Goal: Communication & Community: Answer question/provide support

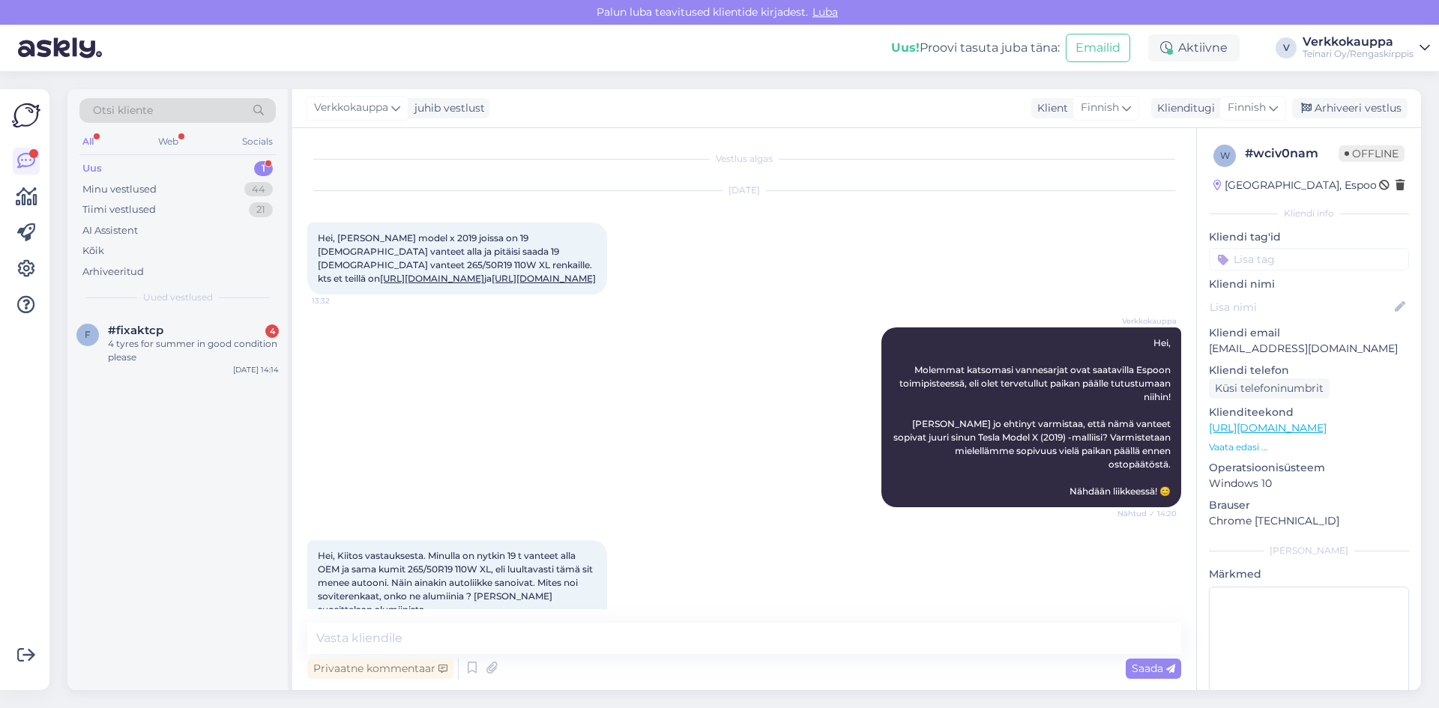
scroll to position [408, 0]
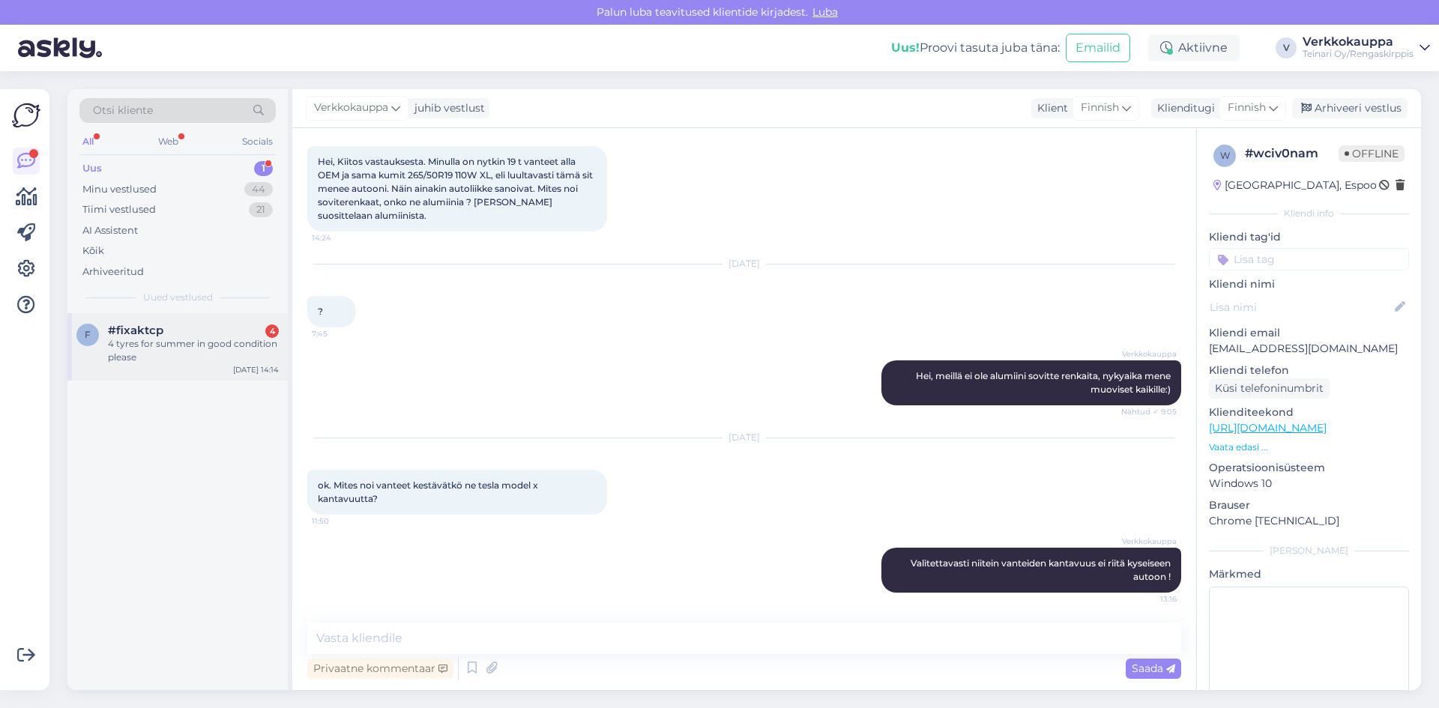
click at [166, 349] on div "4 tyres for summer in good condition please" at bounding box center [193, 350] width 171 height 27
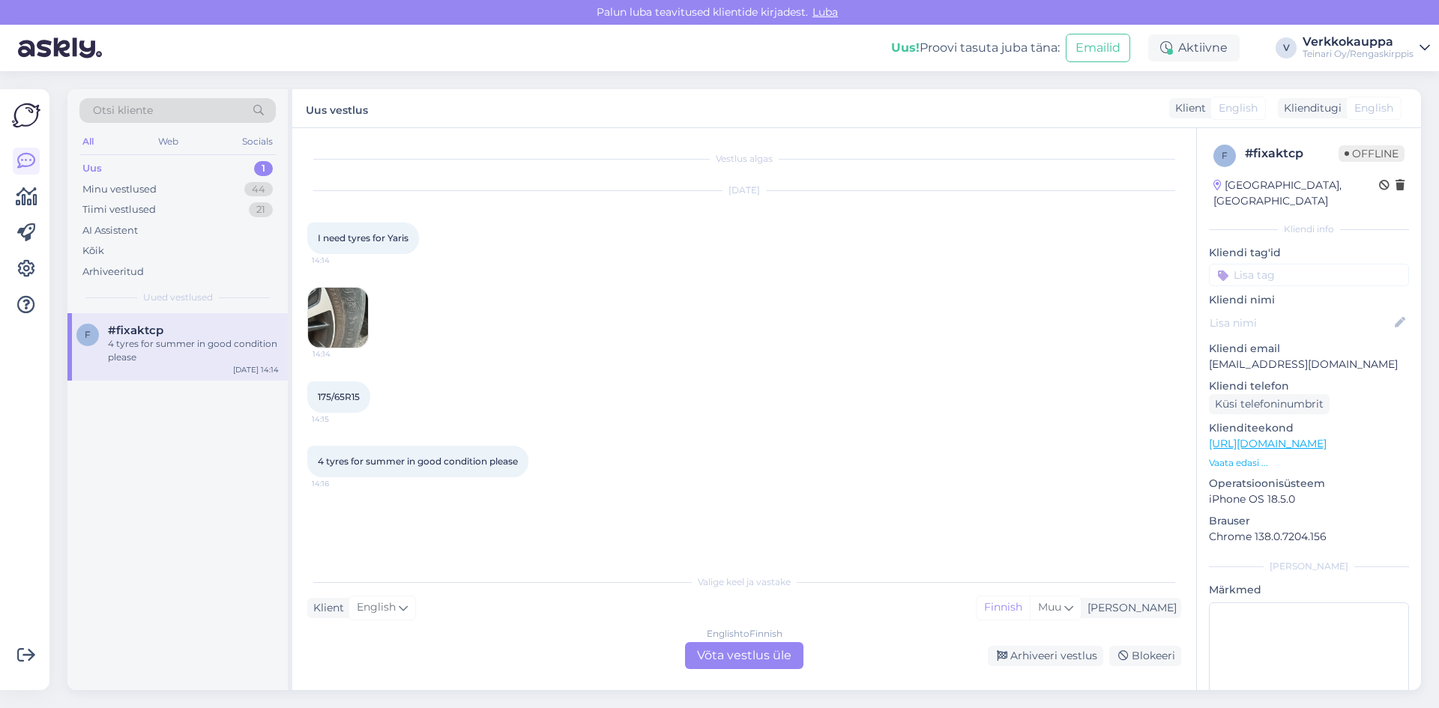
click at [740, 659] on div "English to Finnish Võta vestlus üle" at bounding box center [744, 655] width 118 height 27
click at [757, 650] on div "English to Finnish Võta vestlus üle" at bounding box center [744, 655] width 118 height 27
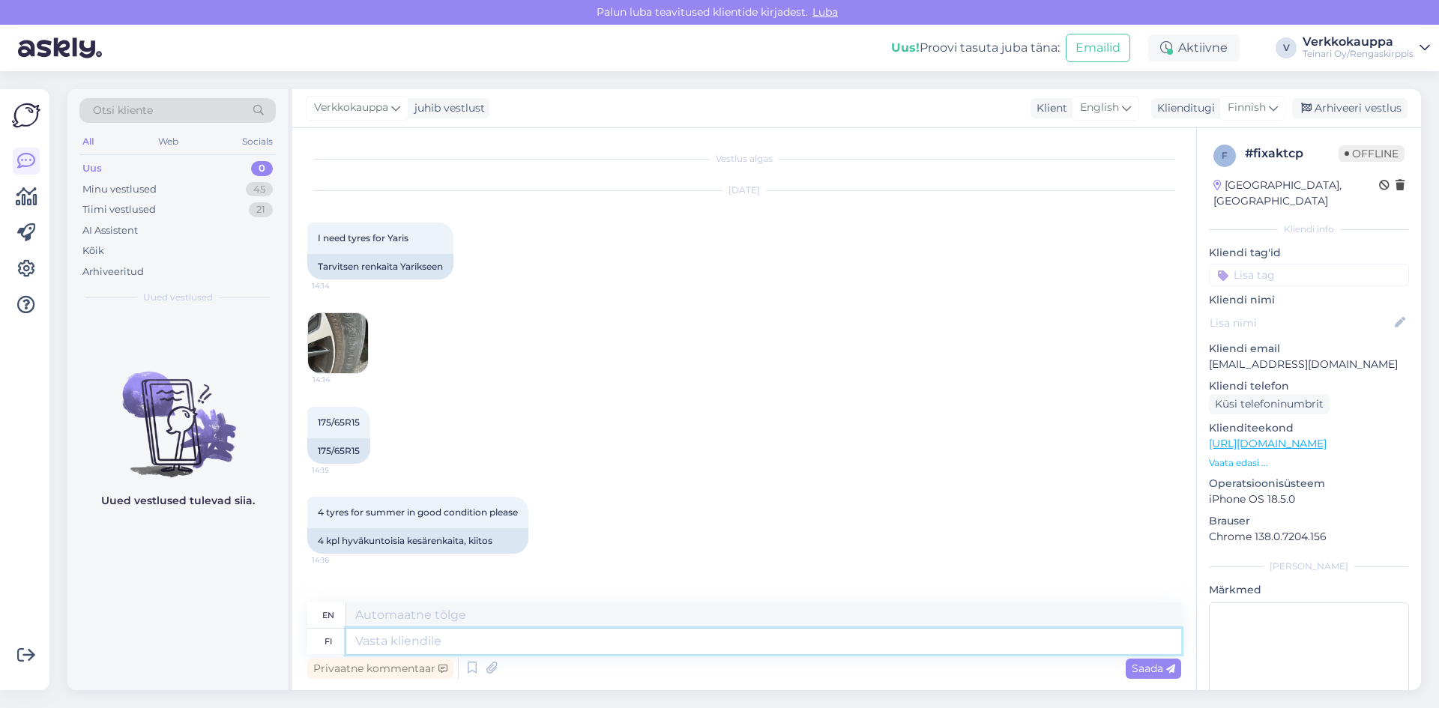
click at [397, 644] on textarea at bounding box center [763, 641] width 835 height 25
type textarea "Hei"
type textarea "Hello"
type textarea "Hei olisi"
type textarea "Hello would be"
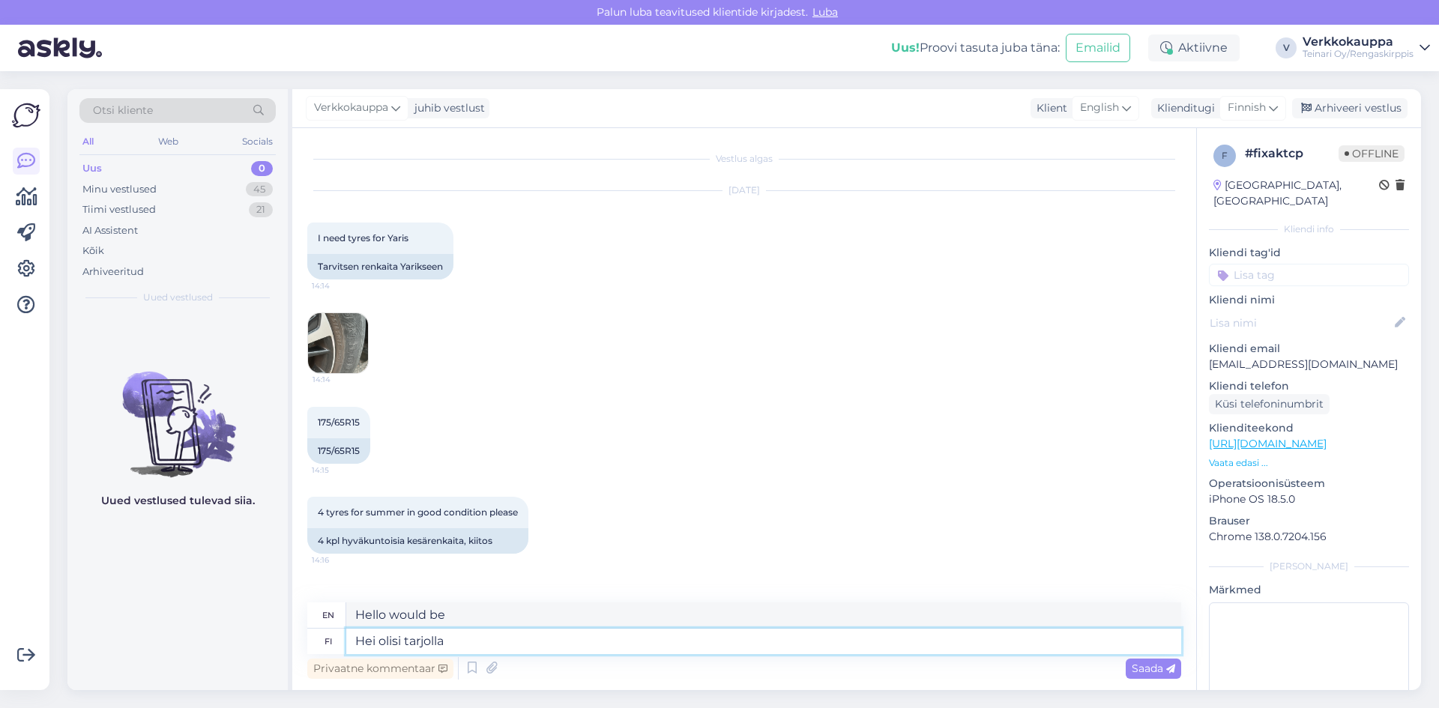
type textarea "Hei olisi tarjolla"
type textarea "Hey, would you be available?"
type textarea "Hei olisi tarjolla 2+2 k"
type textarea "Hi, 2+2 would be available."
type textarea "Hei olisi tarjolla 2+2 käytettyjä"
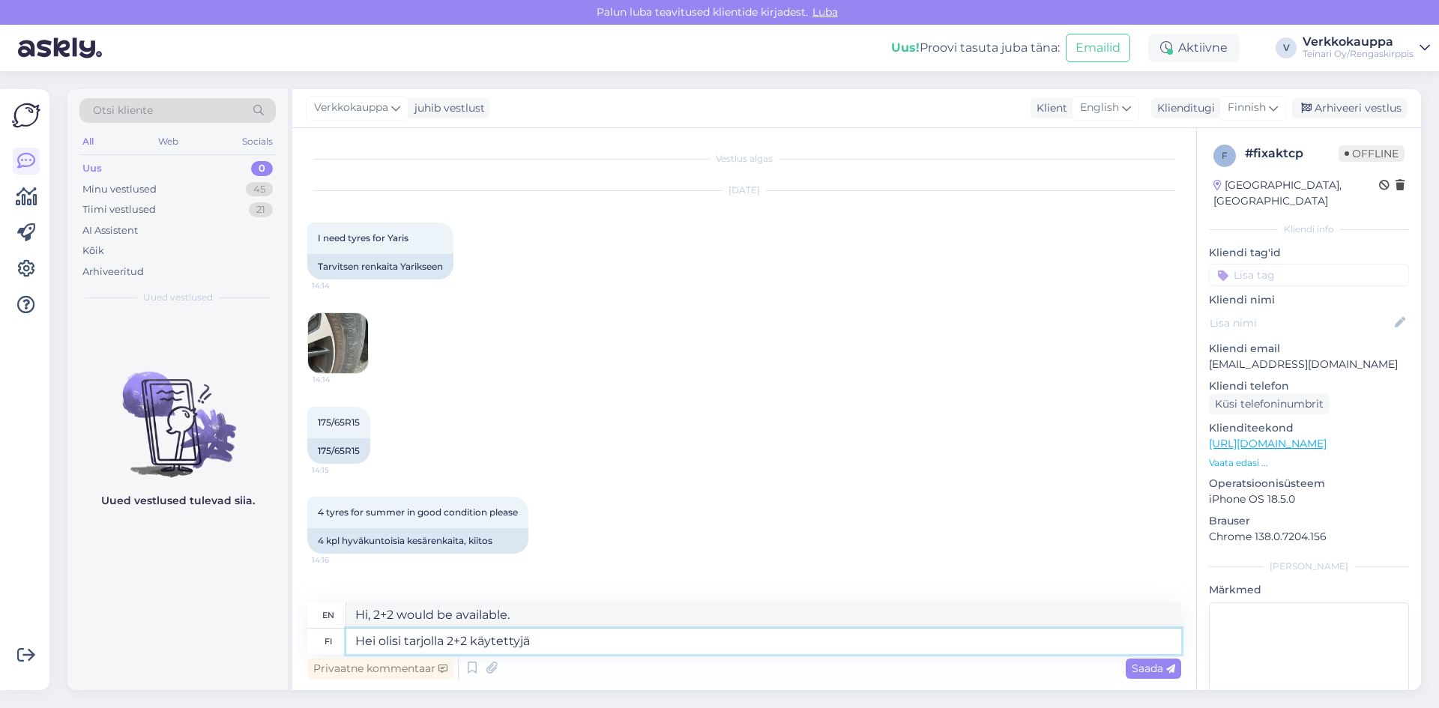
type textarea "Hi, I would like to have 2+2 used ones available."
type textarea "Hei olisi tarjolla 2+2 käytettyjä renkaita"
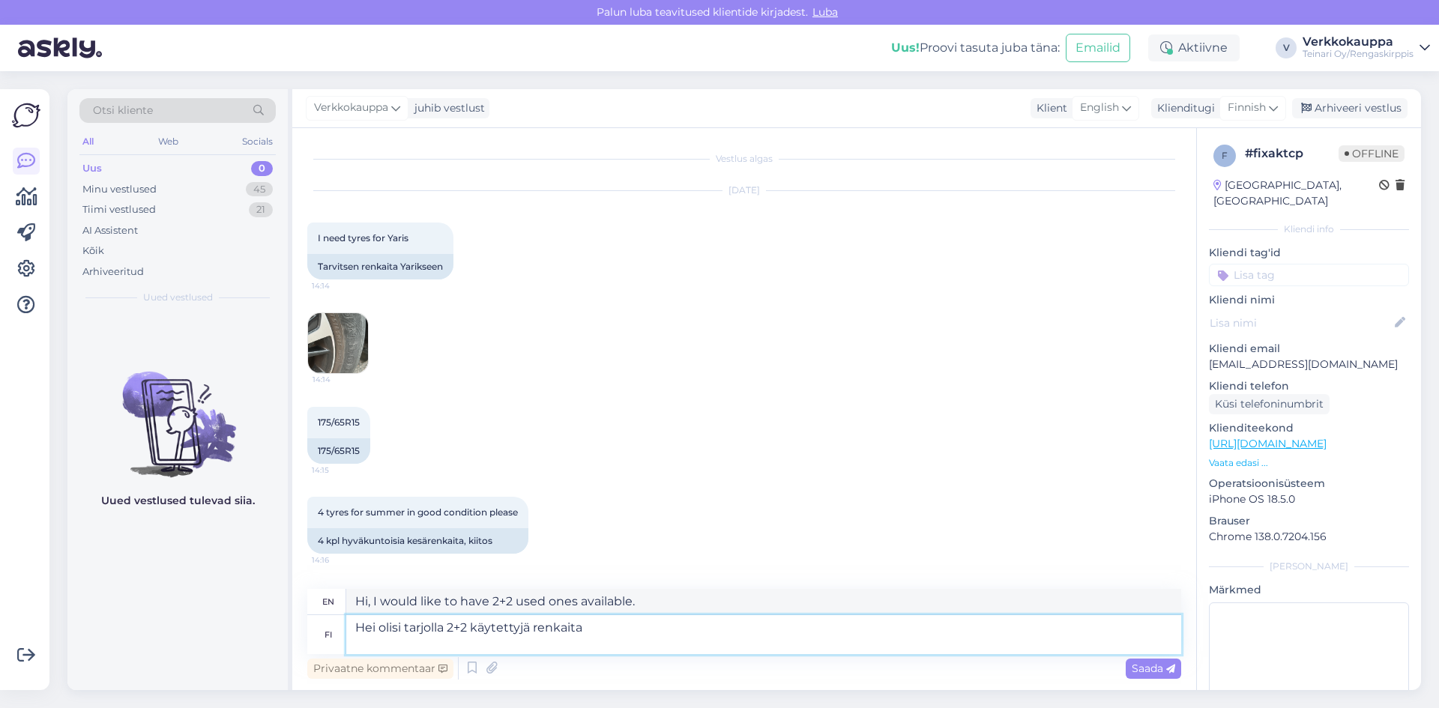
type textarea "Hi, I would like to offer 2+2 used tires."
type textarea "Hei olisi tarjolla 2+2 käytettyjä renkaita 2"
type textarea "Hi, I would like to offer 2+2 used tires 2"
type textarea "Hei olisi tarjolla 2+2 käytettyjä renkaita 2kpl"
type textarea "Hi, I would like to offer 2+2 used tires 2pcs"
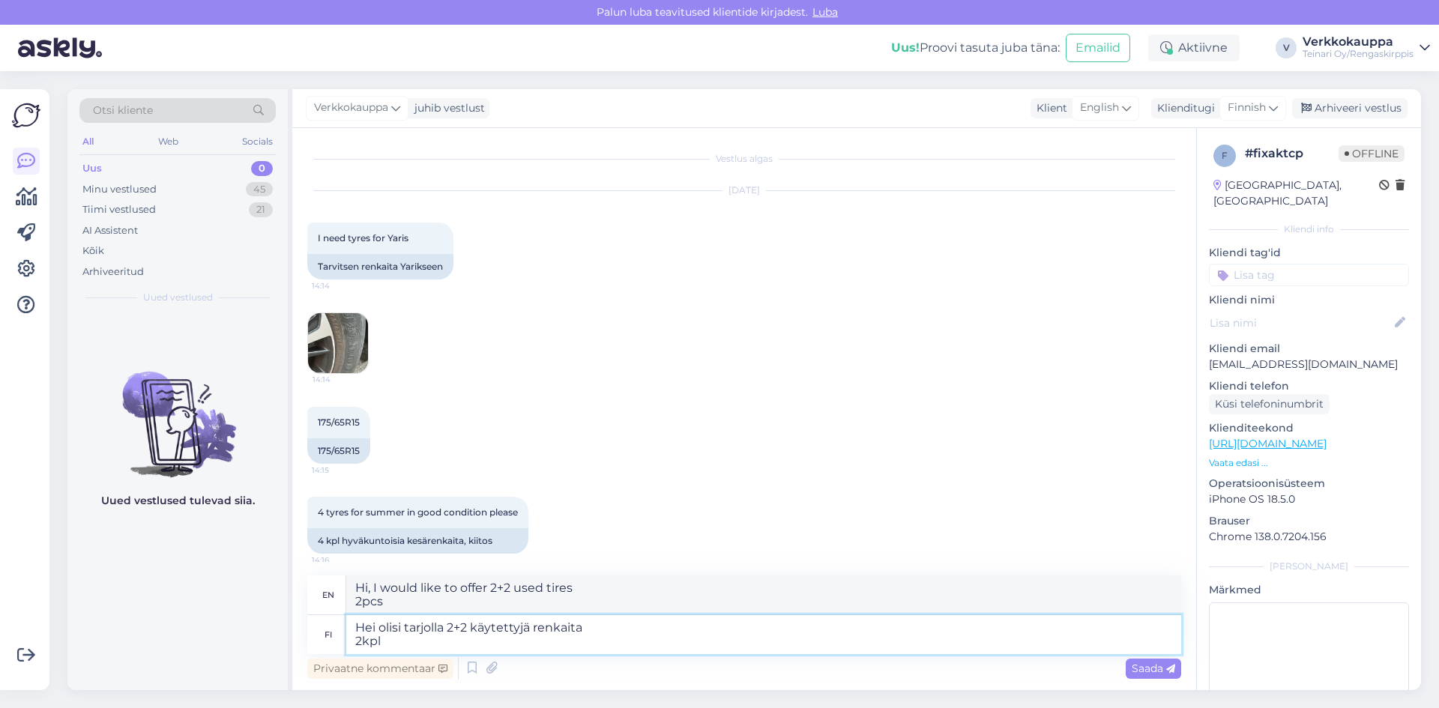
paste textarea "175/65R15 Hankook Kinergy Eco 2 84T kesä 5-6mm / 3V12 Hankook SKU ER090625-11 4…"
type textarea "Hei olisi tarjolla 2+2 käytettyjä renkaita 2kpl 175/65R15 Hankook Kinergy Eco 2…"
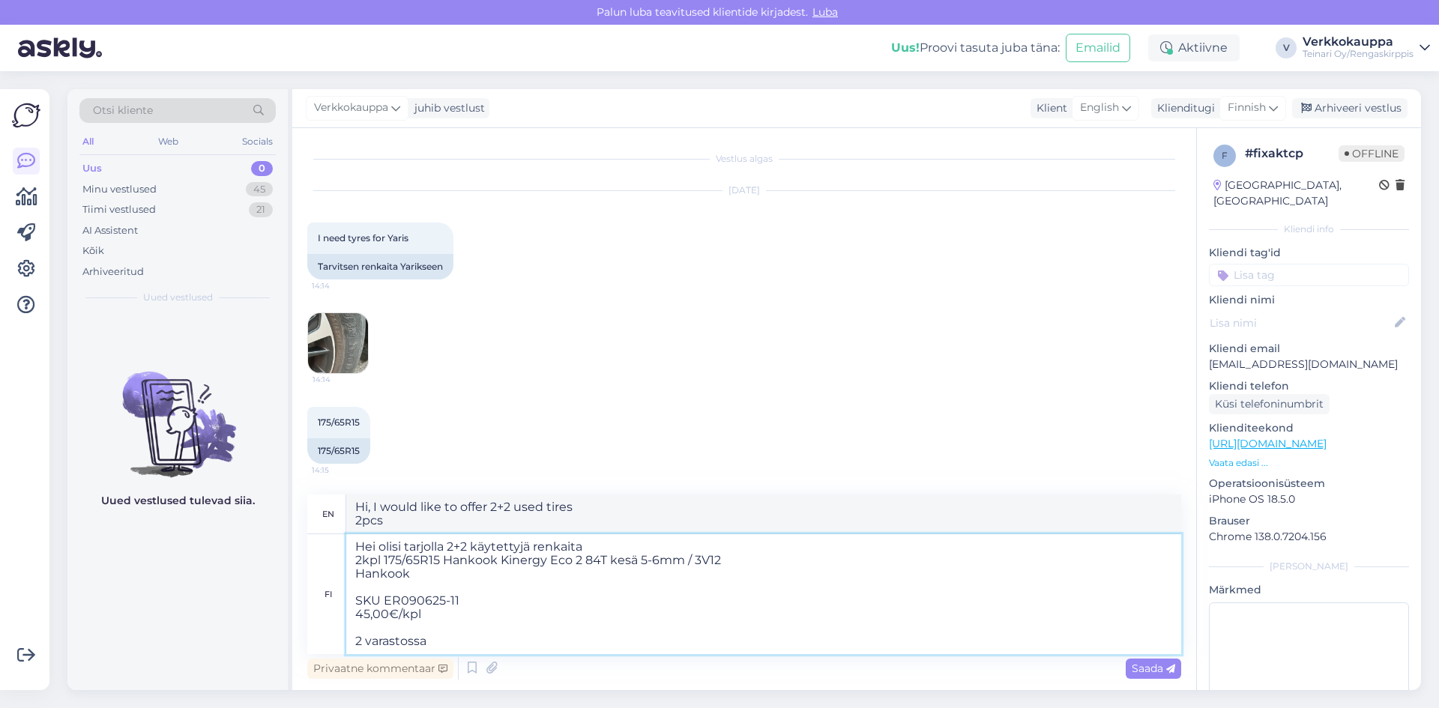
type textarea "Hi, I would like to offer 2+2 used tires 2pcs 175/65R15 Hankook Kinergy Eco 2 8…"
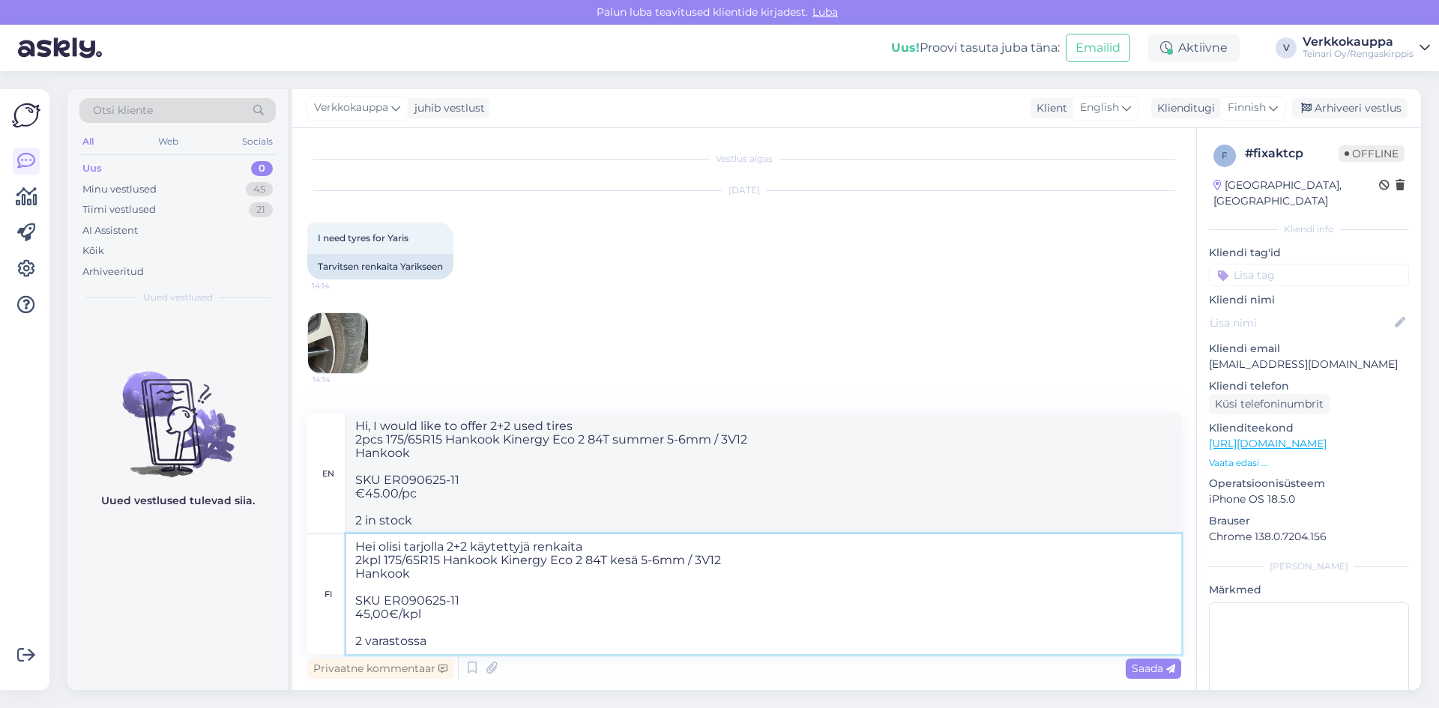
drag, startPoint x: 437, startPoint y: 634, endPoint x: 349, endPoint y: 652, distance: 89.5
click at [349, 652] on textarea "Hei olisi tarjolla 2+2 käytettyjä renkaita 2kpl 175/65R15 Hankook Kinergy Eco 2…" at bounding box center [763, 594] width 835 height 120
drag, startPoint x: 442, startPoint y: 637, endPoint x: 356, endPoint y: 641, distance: 86.3
click at [356, 641] on textarea "Hei olisi tarjolla 2+2 käytettyjä renkaita 2kpl 175/65R15 Hankook Kinergy Eco 2…" at bounding box center [763, 594] width 835 height 120
type textarea "Hei olisi tarjolla 2+2 käytettyjä renkaita 2kpl 175/65R15 Hankook Kinergy Eco 2…"
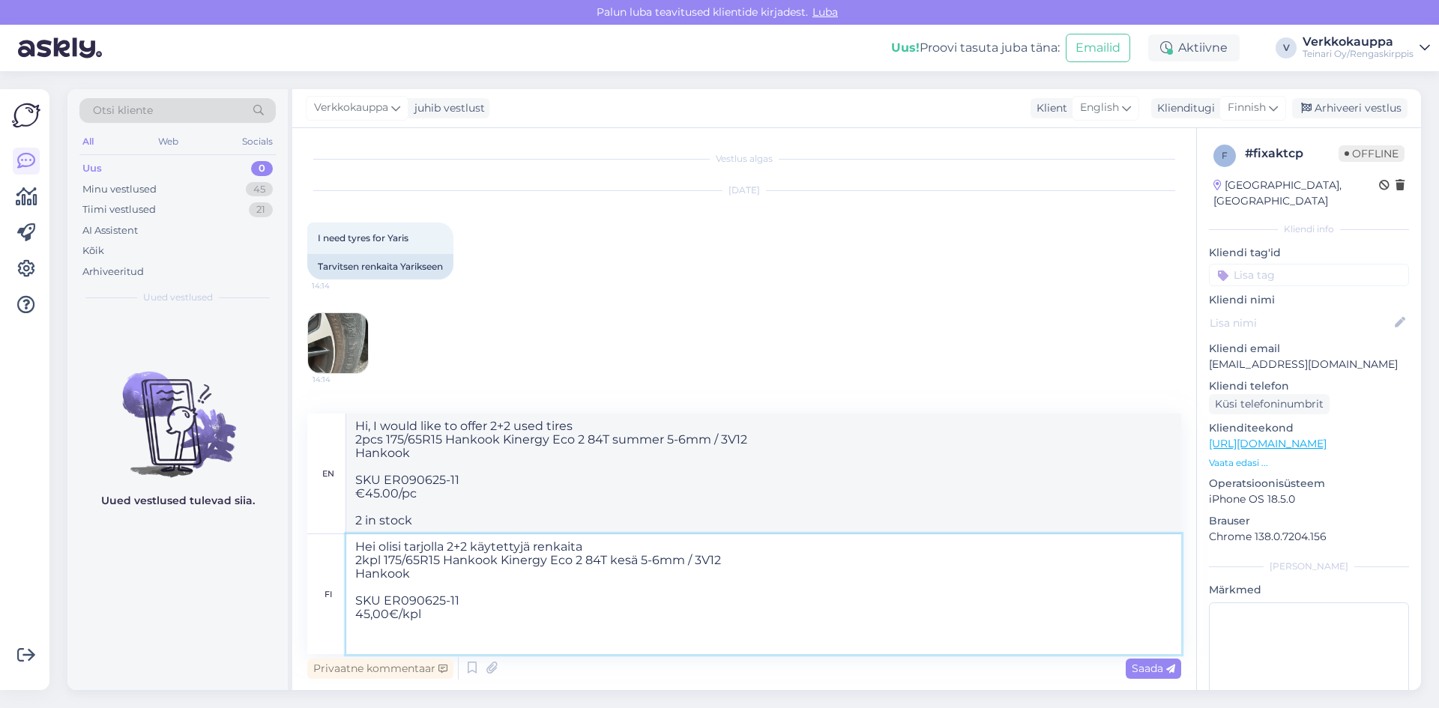
type textarea "Hi, I would like to offer 2+2 used tires 2pcs 175/65R15 Hankook Kinergy Eco 2 8…"
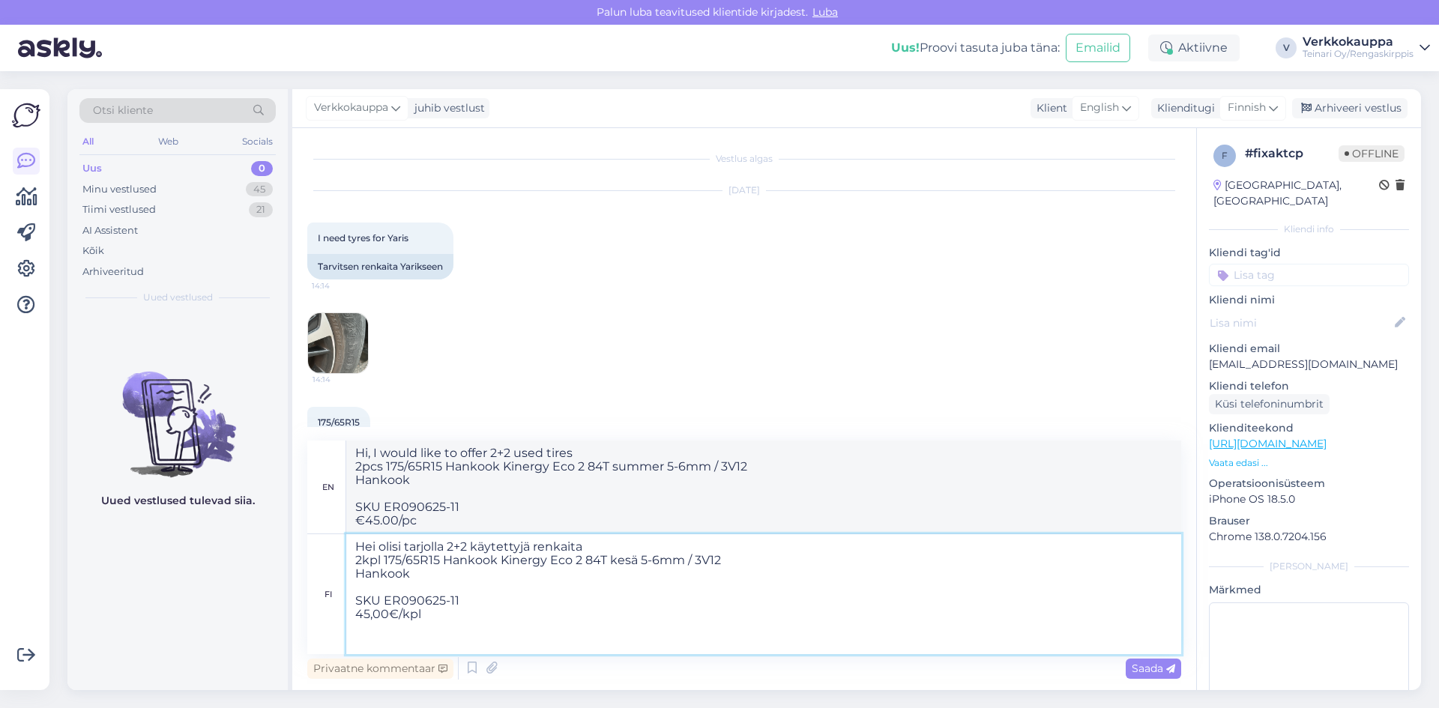
drag, startPoint x: 456, startPoint y: 596, endPoint x: 358, endPoint y: 596, distance: 97.4
click at [358, 596] on textarea "Hei olisi tarjolla 2+2 käytettyjä renkaita 2kpl 175/65R15 Hankook Kinergy Eco 2…" at bounding box center [763, 594] width 835 height 120
type textarea "Hei olisi tarjolla 2+2 käytettyjä renkaita 2kpl 175/65R15 Hankook Kinergy Eco 2…"
click at [356, 615] on textarea "Hei olisi tarjolla 2+2 käytettyjä renkaita 2kpl 175/65R15 Hankook Kinergy Eco 2…" at bounding box center [763, 594] width 835 height 120
type textarea "Hi, I would like to offer 2+2 used tires 2pcs 175/65R15 Hankook Kinergy Eco 2 8…"
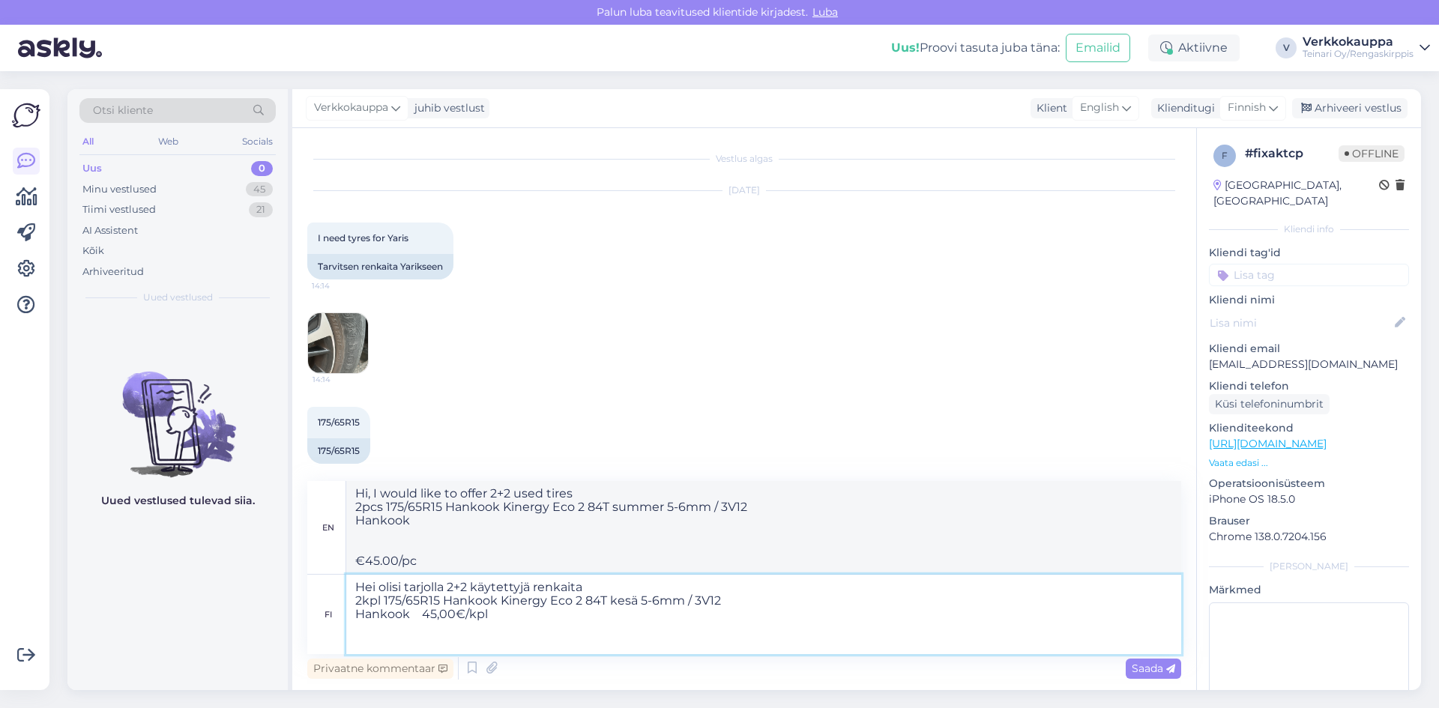
type textarea "Hei olisi tarjolla 2+2 käytettyjä renkaita 2kpl 175/65R15 Hankook Kinergy Eco 2…"
type textarea "Hi, I would like to offer 2+2 used tires 2pcs 175/65R15 Hankook Kinergy Eco 2 8…"
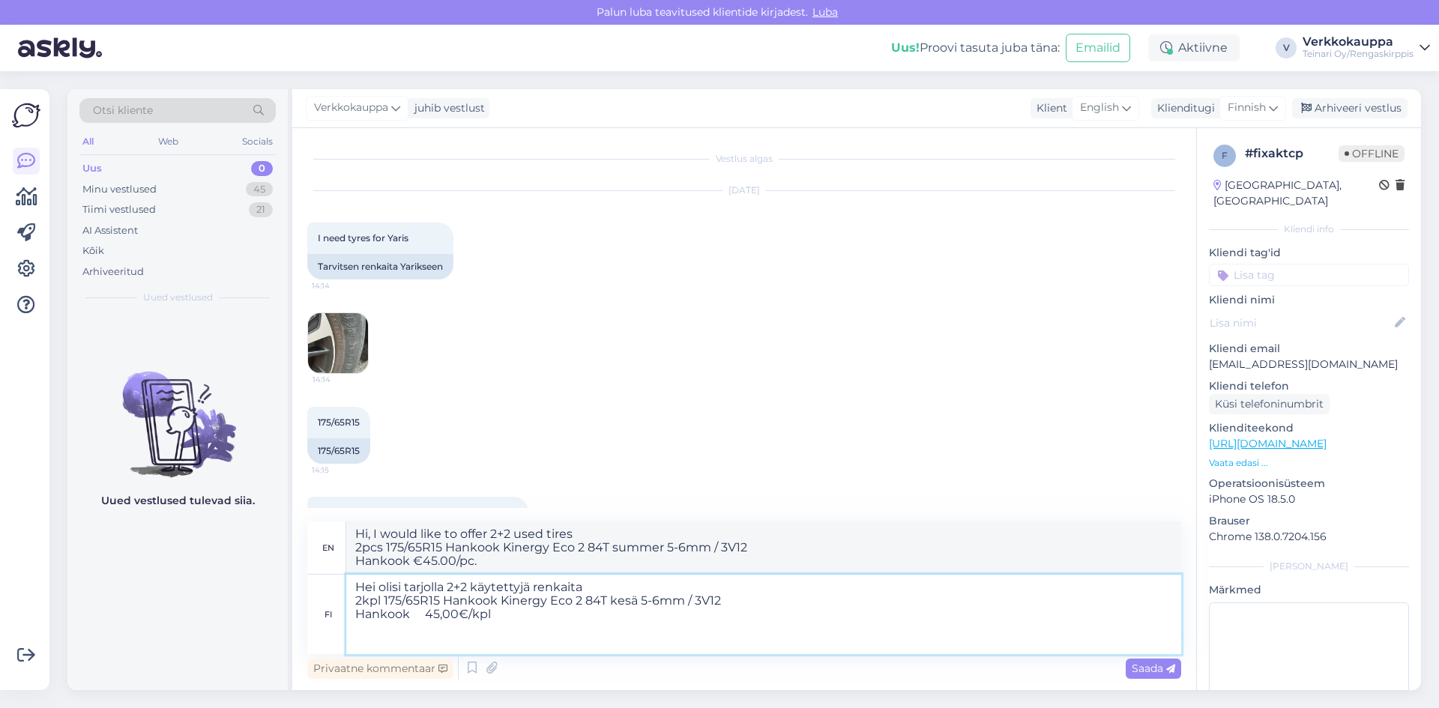
click at [385, 602] on textarea "Hei olisi tarjolla 2+2 käytettyjä renkaita 2kpl 175/65R15 Hankook Kinergy Eco 2…" at bounding box center [763, 614] width 835 height 79
click at [525, 621] on textarea "Hei olisi tarjolla 2+2 käytettyjä renkaita 2kpl 175/65R15 Hankook Kinergy Eco 2…" at bounding box center [763, 614] width 835 height 79
click at [531, 625] on textarea "Hei olisi tarjolla 2+2 käytettyjä renkaita 2kpl 175/65R15 Hankook Kinergy Eco 2…" at bounding box center [763, 614] width 835 height 79
click at [516, 614] on textarea "Hei olisi tarjolla 2+2 käytettyjä renkaita 2kpl 175/65R15 Hankook Kinergy Eco 2…" at bounding box center [763, 614] width 835 height 79
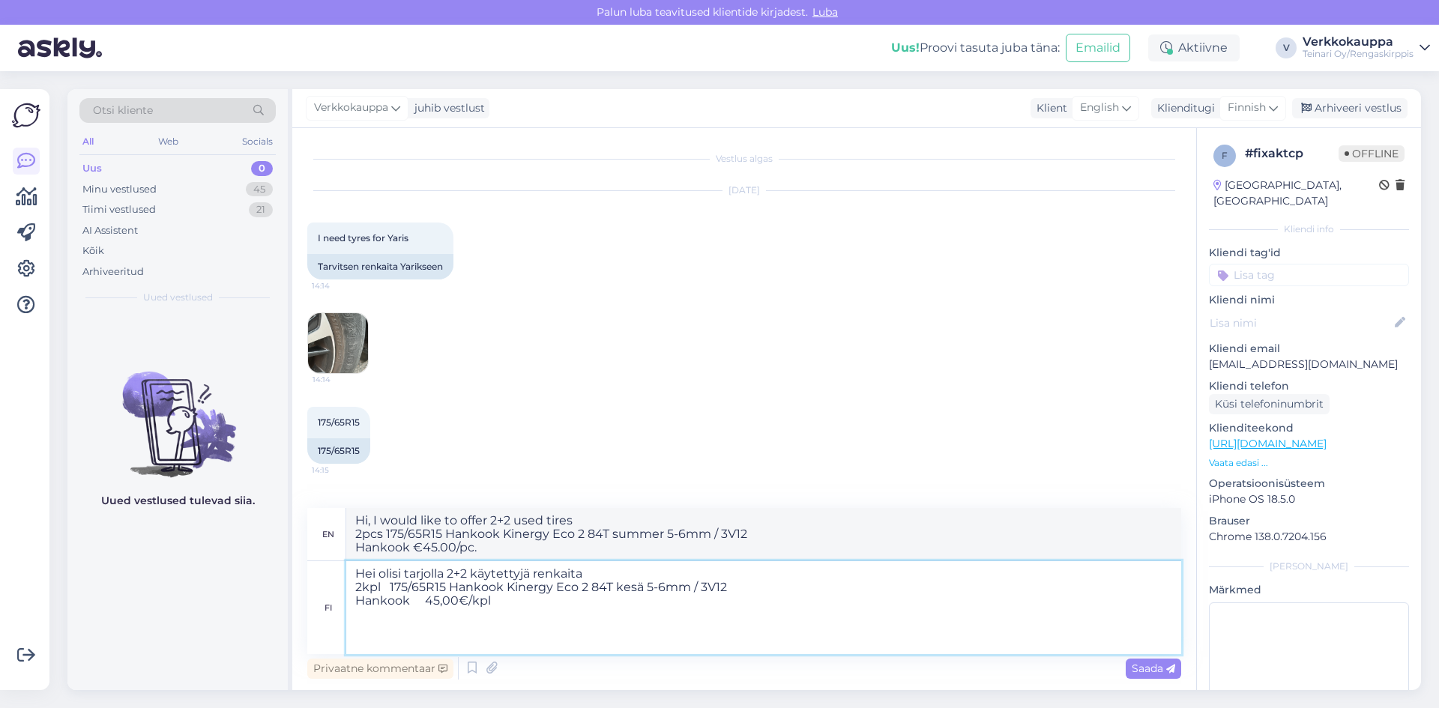
paste textarea "[URL][DOMAIN_NAME]"
type textarea "Hei olisi tarjolla 2+2 käytettyjä renkaita 2kpl 175/65R15 Hankook Kinergy Eco 2…"
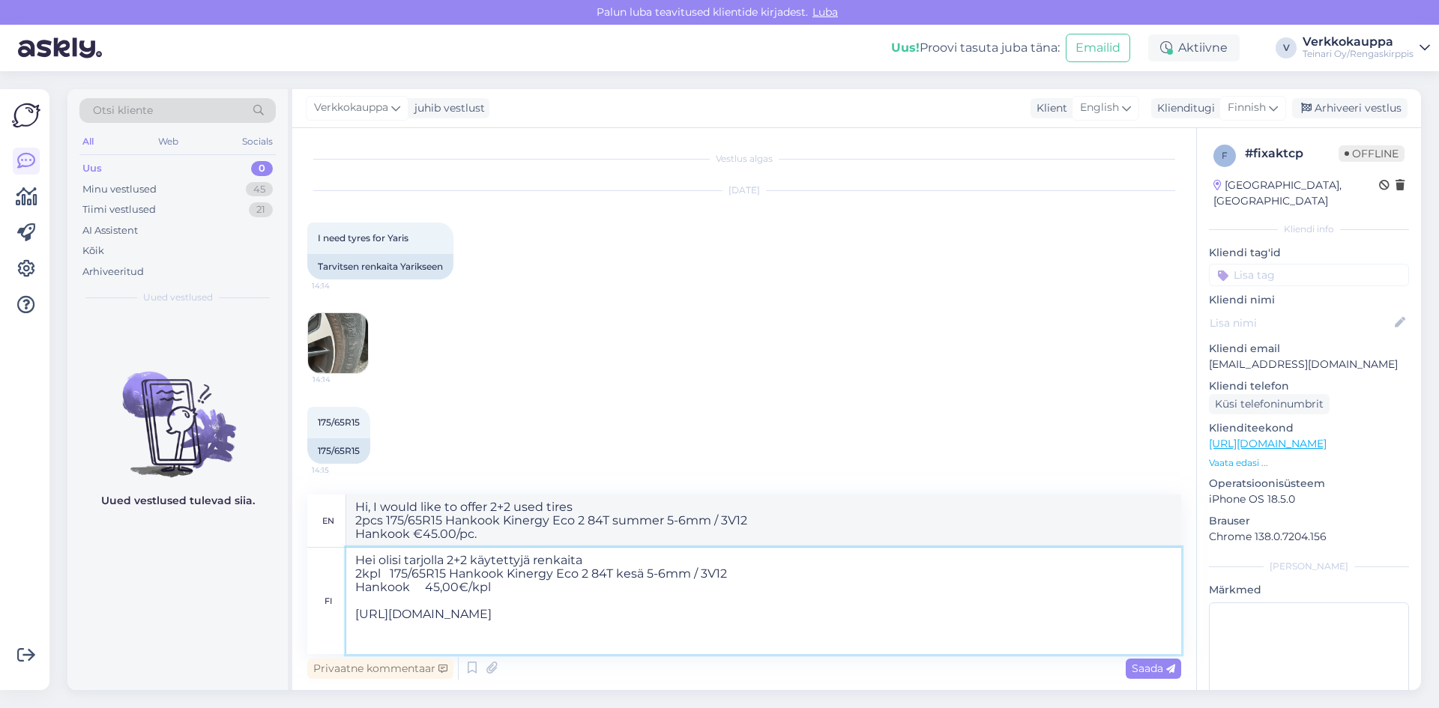
type textarea "Hi, I would like to offer 2+2 used tires 2pcs 175/65R15 Hankook Kinergy Eco 2 8…"
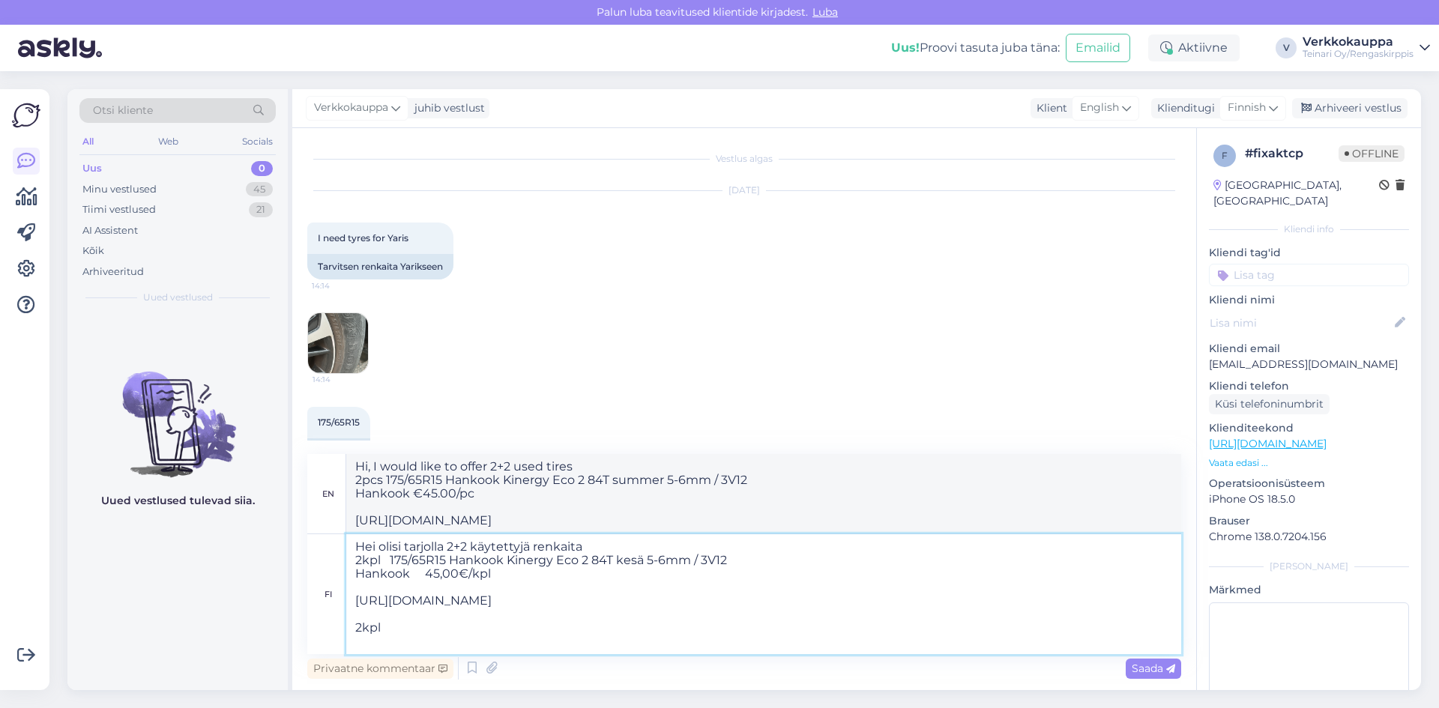
type textarea "Hei olisi tarjolla 2+2 käytettyjä renkaita 2kpl 175/65R15 Hankook Kinergy Eco 2…"
type textarea "Hi, I would like to offer 2+2 used tires 2pcs 175/65R15 Hankook Kinergy Eco 2 8…"
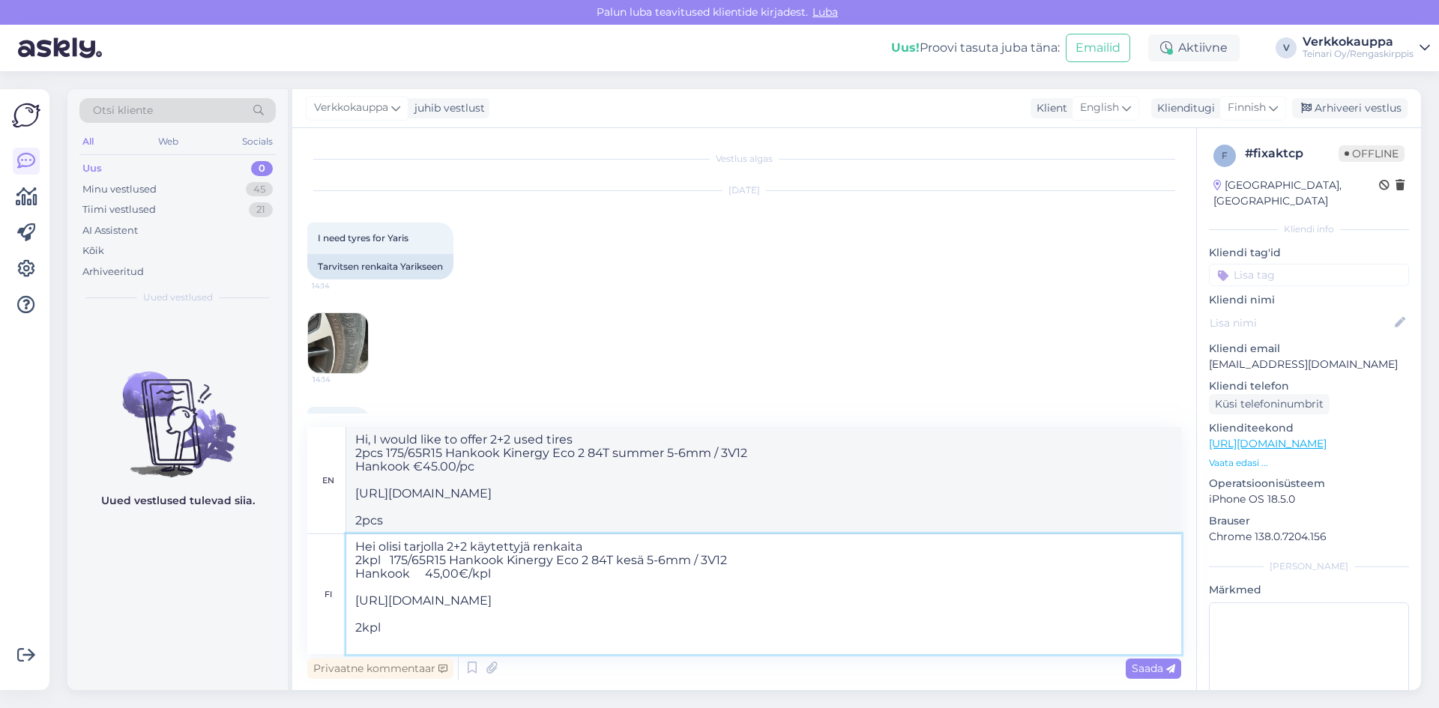
paste textarea "175/65R15 GT Radial Champiro FE1 84H [DATE],5-5,5mm / 2V13 SKU ER140725-51 50,0…"
type textarea "Hei olisi tarjolla 2+2 käytettyjä renkaita 2kpl 175/65R15 Hankook Kinergy Eco 2…"
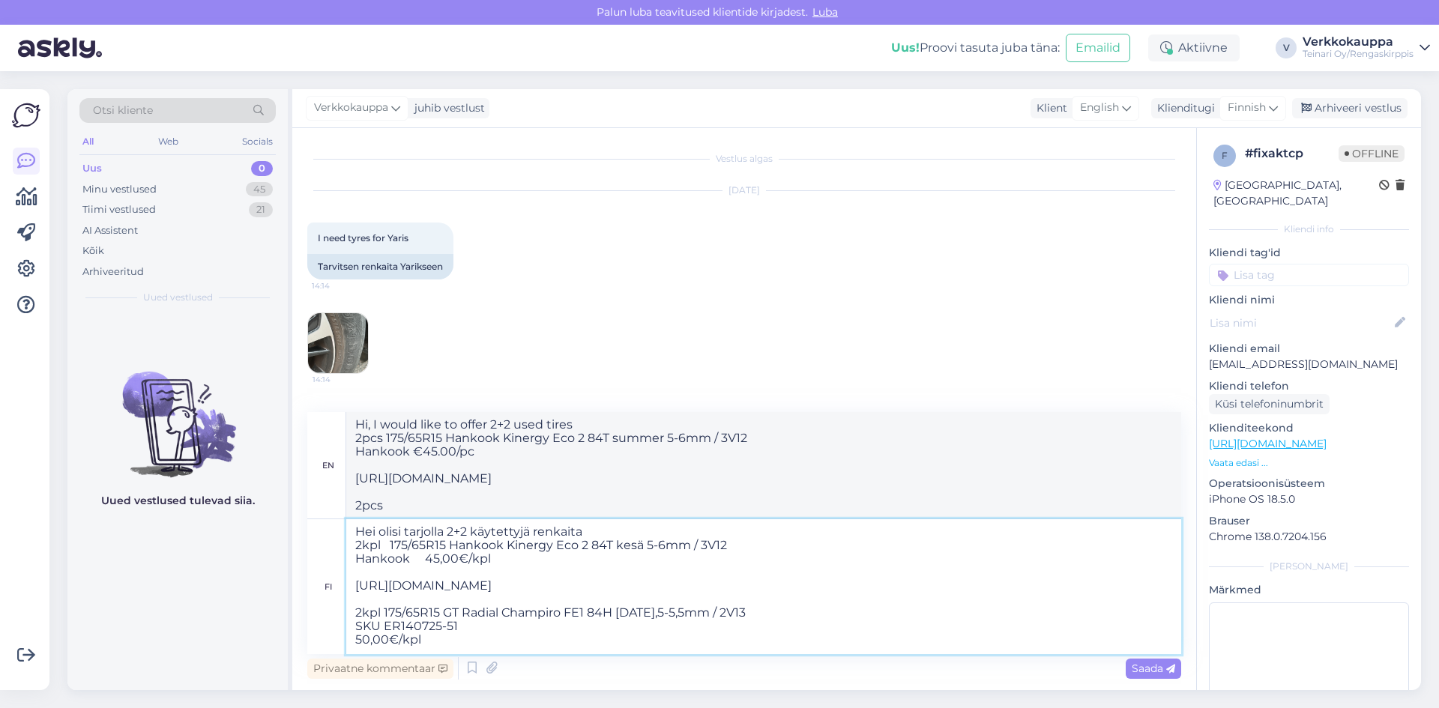
type textarea "Hi, I would like to offer 2+2 used tires 2pcs 175/65R15 Hankook Kinergy Eco 2 8…"
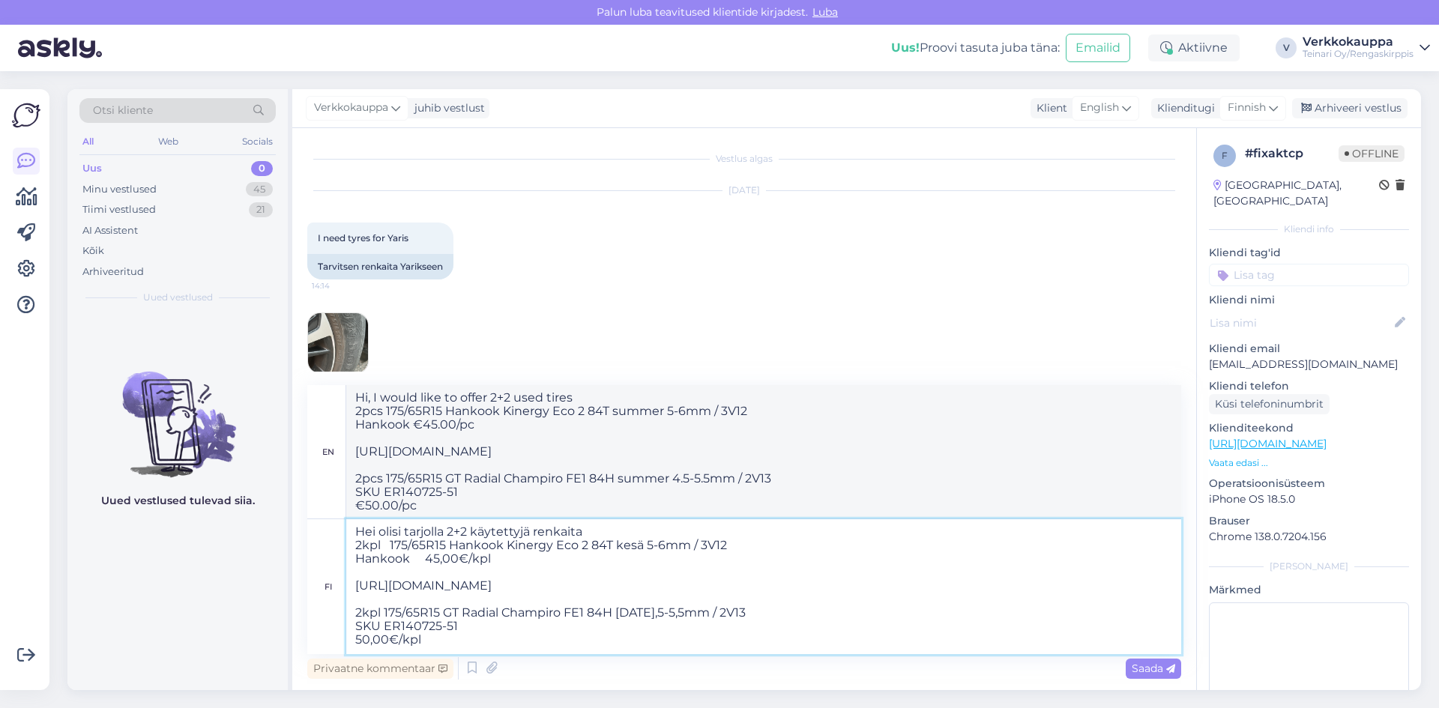
drag, startPoint x: 462, startPoint y: 624, endPoint x: 351, endPoint y: 616, distance: 112.0
click at [351, 616] on textarea "Hei olisi tarjolla 2+2 käytettyjä renkaita 2kpl 175/65R15 Hankook Kinergy Eco 2…" at bounding box center [763, 586] width 835 height 135
click at [464, 636] on textarea "Hei olisi tarjolla 2+2 käytettyjä renkaita 2kpl 175/65R15 Hankook Kinergy Eco 2…" at bounding box center [763, 586] width 835 height 135
drag, startPoint x: 470, startPoint y: 628, endPoint x: 357, endPoint y: 631, distance: 112.4
click at [357, 631] on textarea "Hei olisi tarjolla 2+2 käytettyjä renkaita 2kpl 175/65R15 Hankook Kinergy Eco 2…" at bounding box center [763, 586] width 835 height 135
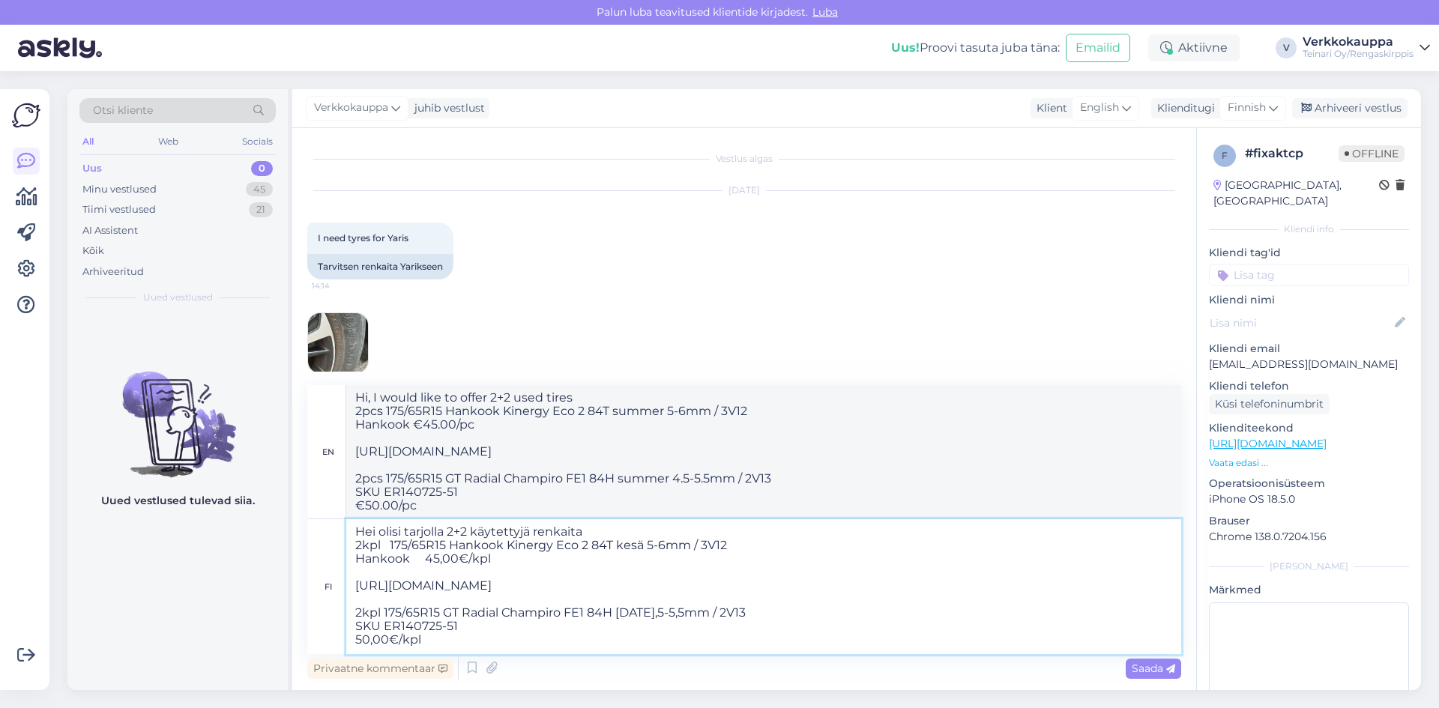
type textarea "Hei olisi tarjolla 2+2 käytettyjä renkaita 2kpl 175/65R15 Hankook Kinergy Eco 2…"
click at [357, 638] on textarea "Hei olisi tarjolla 2+2 käytettyjä renkaita 2kpl 175/65R15 Hankook Kinergy Eco 2…" at bounding box center [763, 586] width 835 height 135
type textarea "Hi, I would like to offer 2+2 used tires 2pcs 175/65R15 Hankook Kinergy Eco 2 8…"
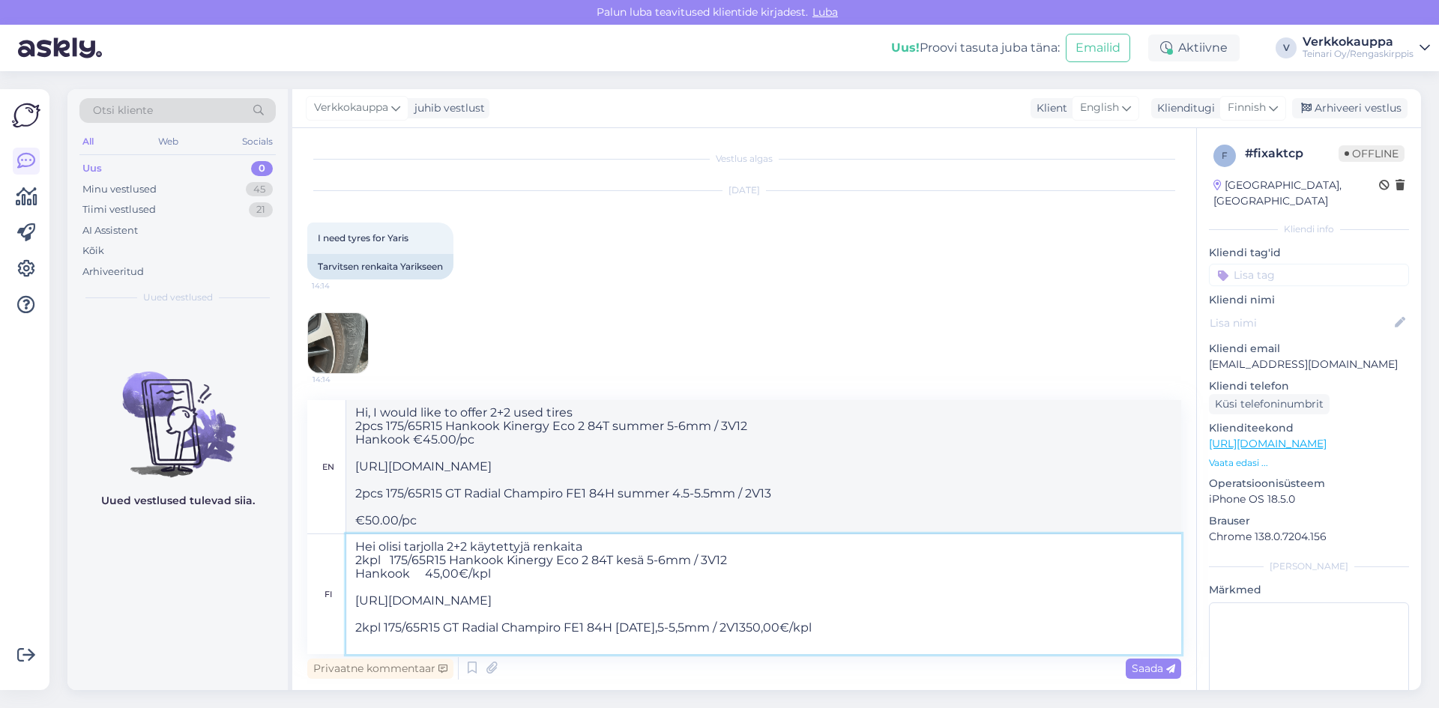
type textarea "Hei olisi tarjolla 2+2 käytettyjä renkaita 2kpl 175/65R15 Hankook Kinergy Eco 2…"
type textarea "Hi, I would like to offer 2+2 used tires 2pcs 175/65R15 Hankook Kinergy Eco 2 8…"
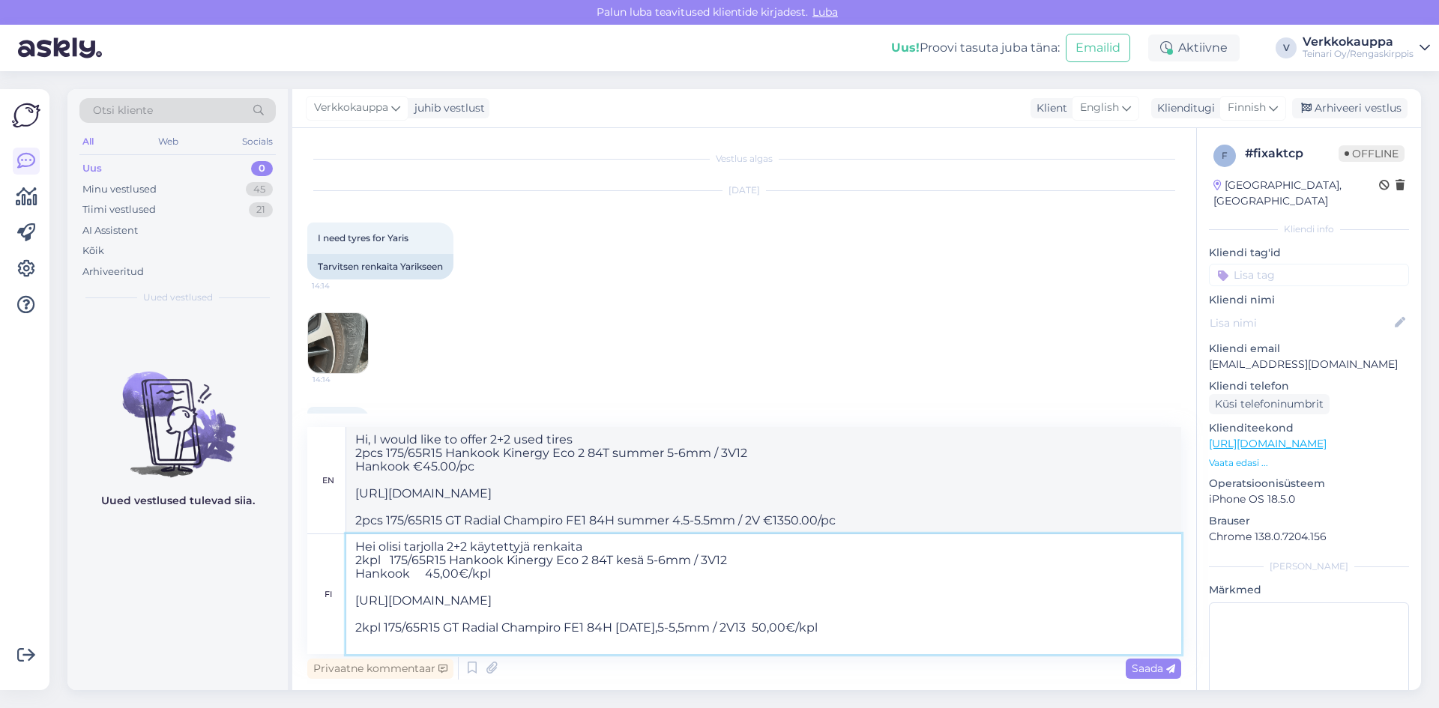
type textarea "Hei olisi tarjolla 2+2 käytettyjä renkaita 2kpl 175/65R15 Hankook Kinergy Eco 2…"
type textarea "Hi, I would like to offer 2+2 used tires 2pcs 175/65R15 Hankook Kinergy Eco 2 8…"
click at [382, 626] on textarea "Hei olisi tarjolla 2+2 käytettyjä renkaita 2kpl 175/65R15 Hankook Kinergy Eco 2…" at bounding box center [763, 594] width 835 height 120
click at [838, 628] on textarea "Hei olisi tarjolla 2+2 käytettyjä renkaita 2kpl 175/65R15 Hankook Kinergy Eco 2…" at bounding box center [763, 594] width 835 height 120
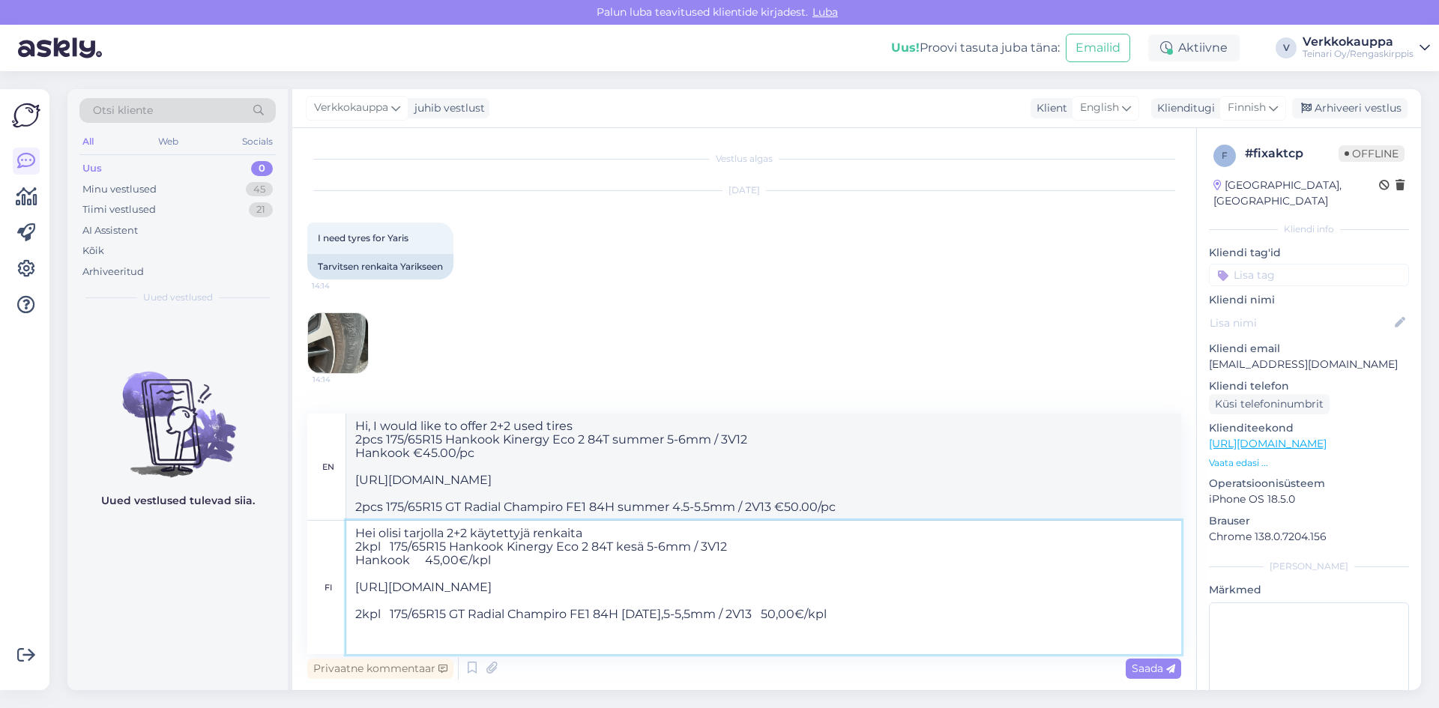
paste textarea "[URL][DOMAIN_NAME]"
type textarea "Hei olisi tarjolla 2+2 käytettyjä renkaita 2kpl 175/65R15 Hankook Kinergy Eco 2…"
type textarea "Hi, I would like to offer 2+2 used tires 2pcs 175/65R15 Hankook Kinergy Eco 2 8…"
type textarea "Hei olisi tarjolla 2+2 käytettyjä renkaita 2kpl 175/65R15 Hankook Kinergy Eco 2…"
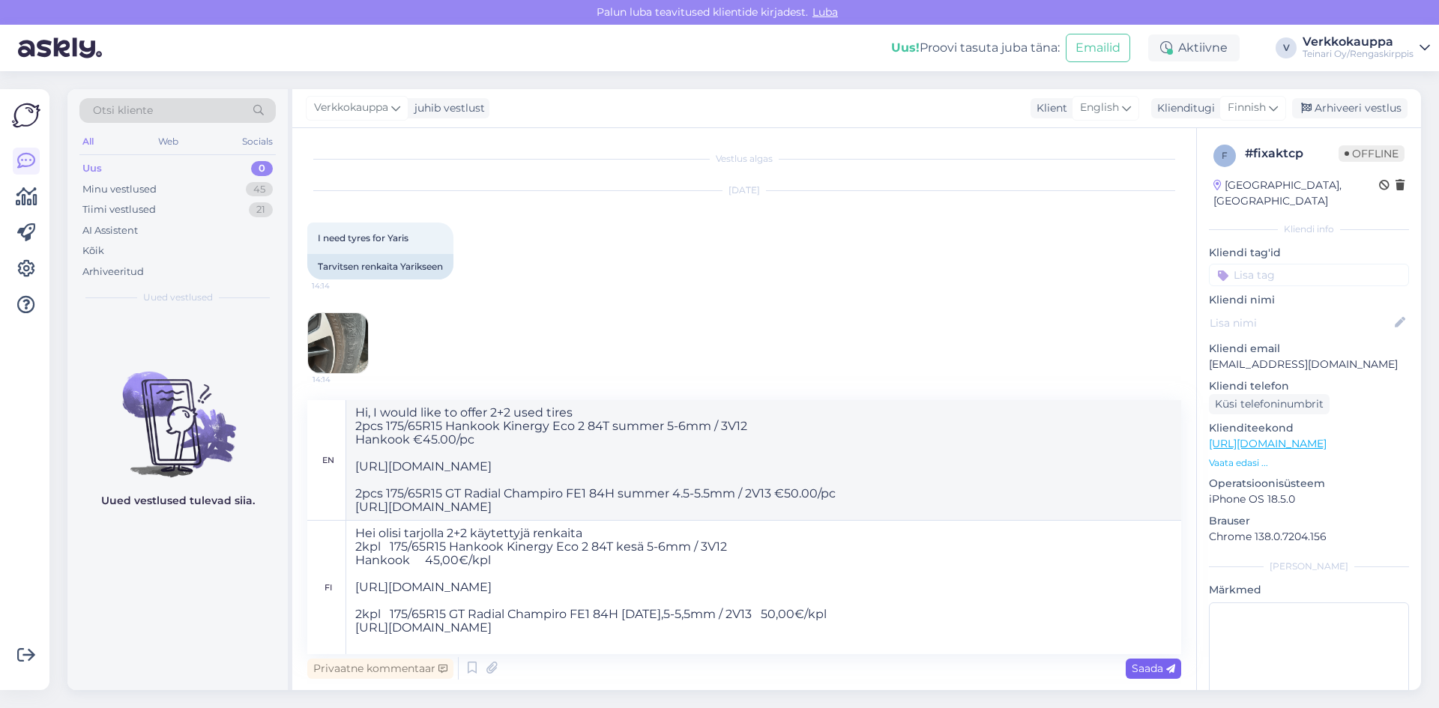
click at [1133, 671] on span "Saada" at bounding box center [1153, 668] width 43 height 13
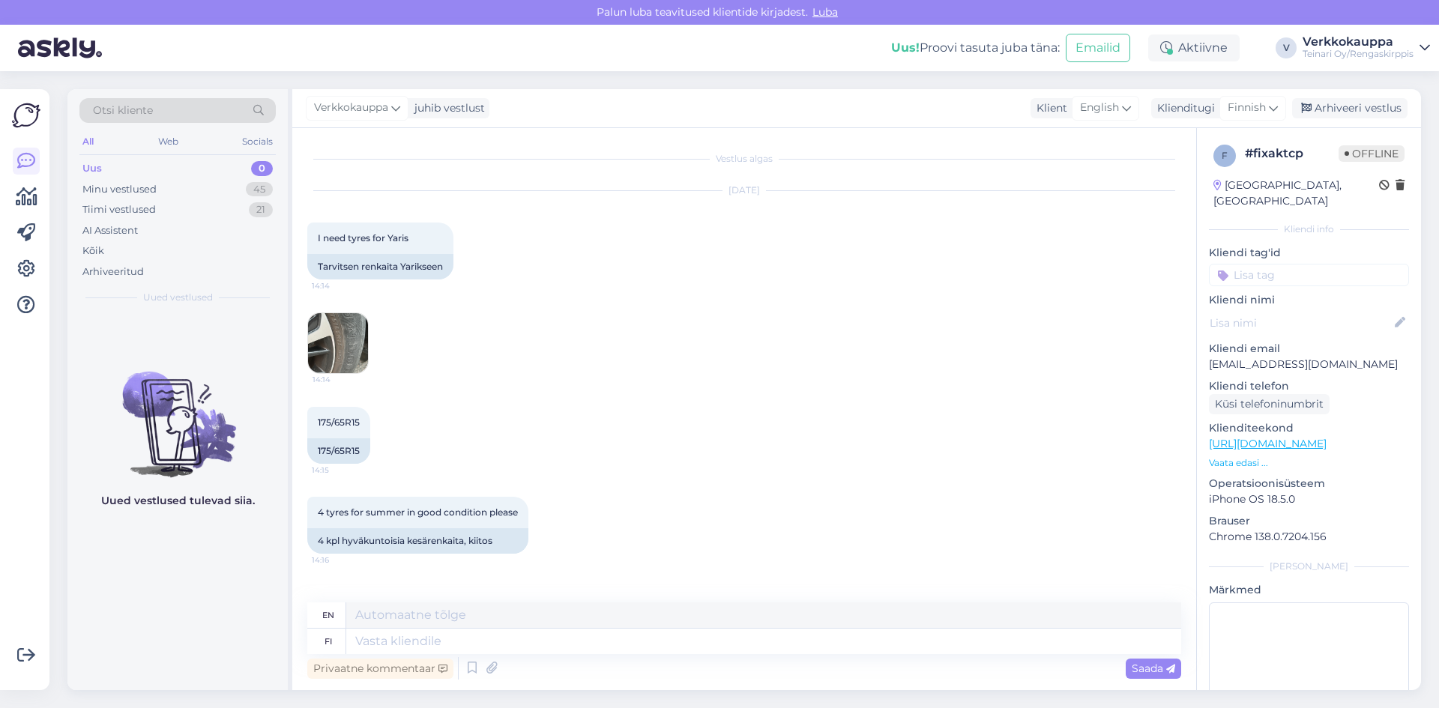
scroll to position [368, 0]
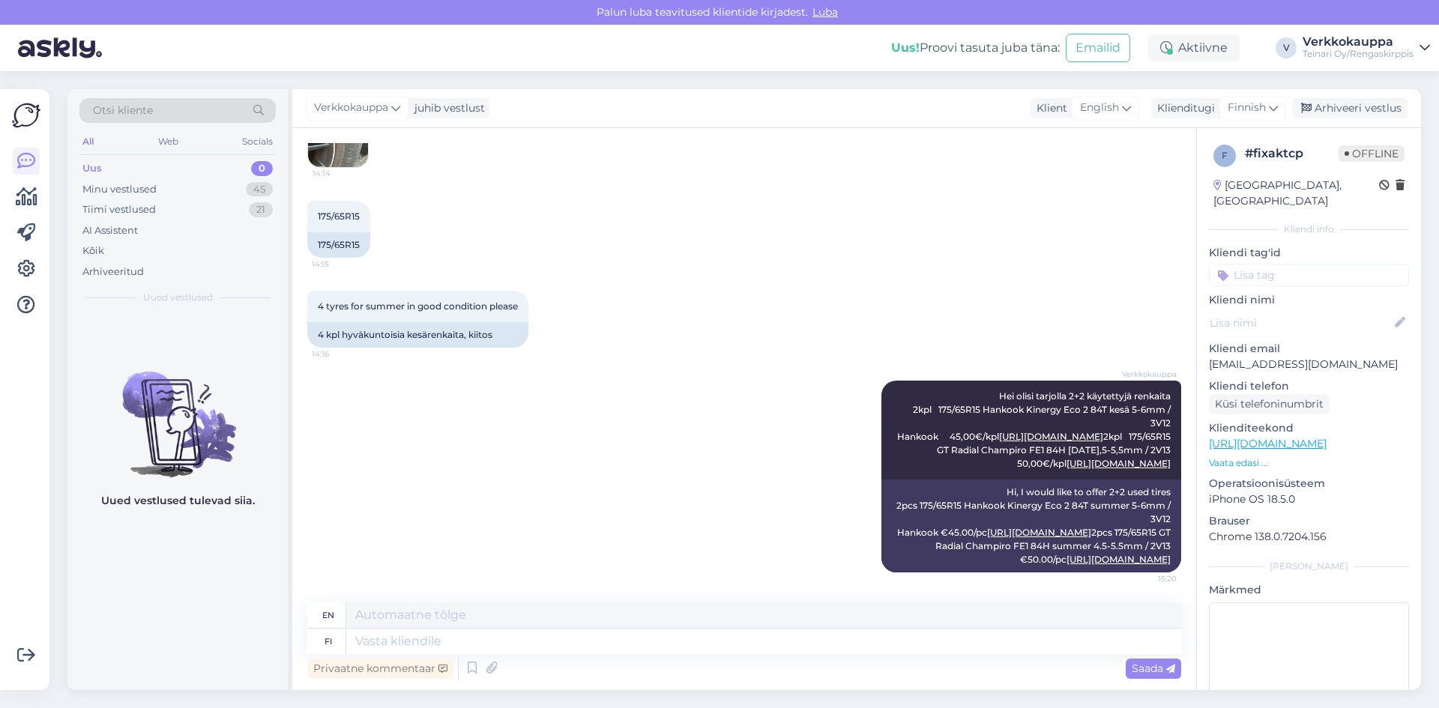
click at [95, 172] on div "Uus" at bounding box center [91, 168] width 19 height 15
click at [95, 190] on div "Minu vestlused" at bounding box center [119, 189] width 74 height 15
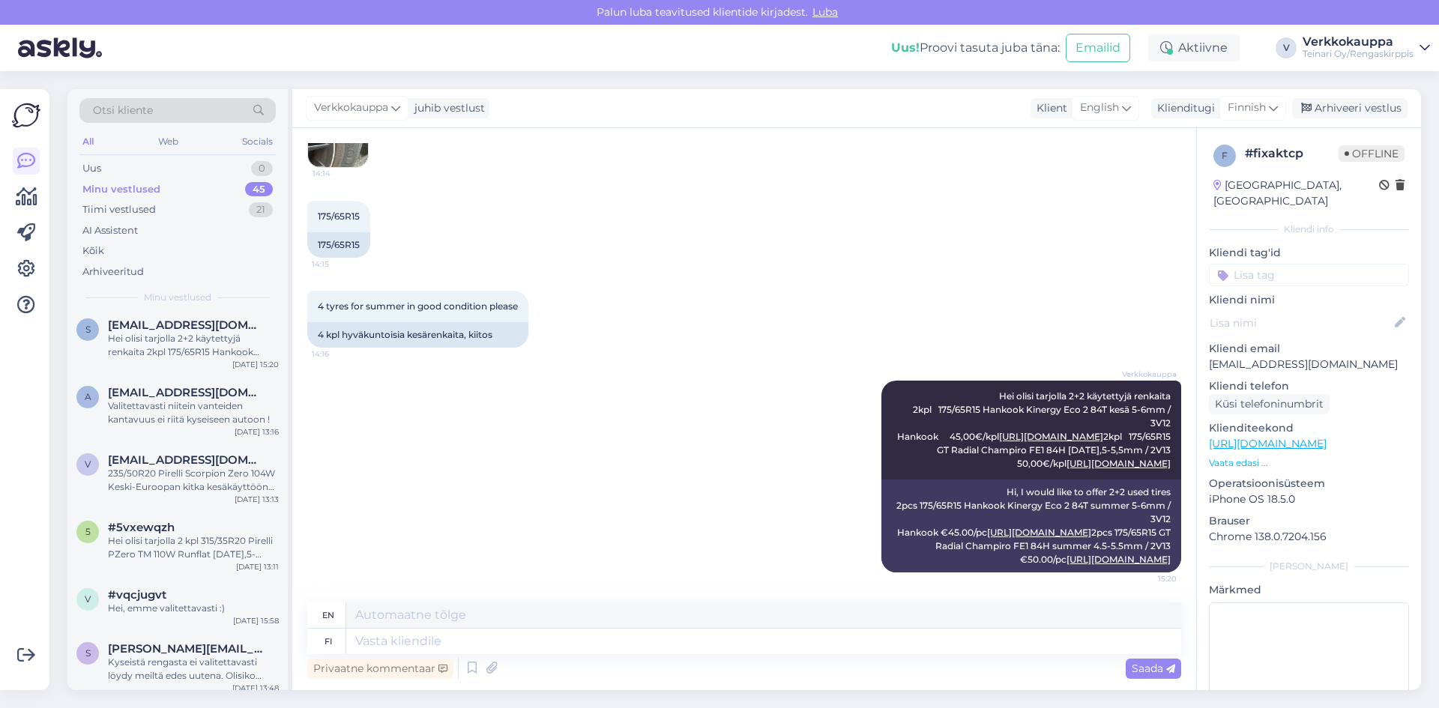
scroll to position [0, 0]
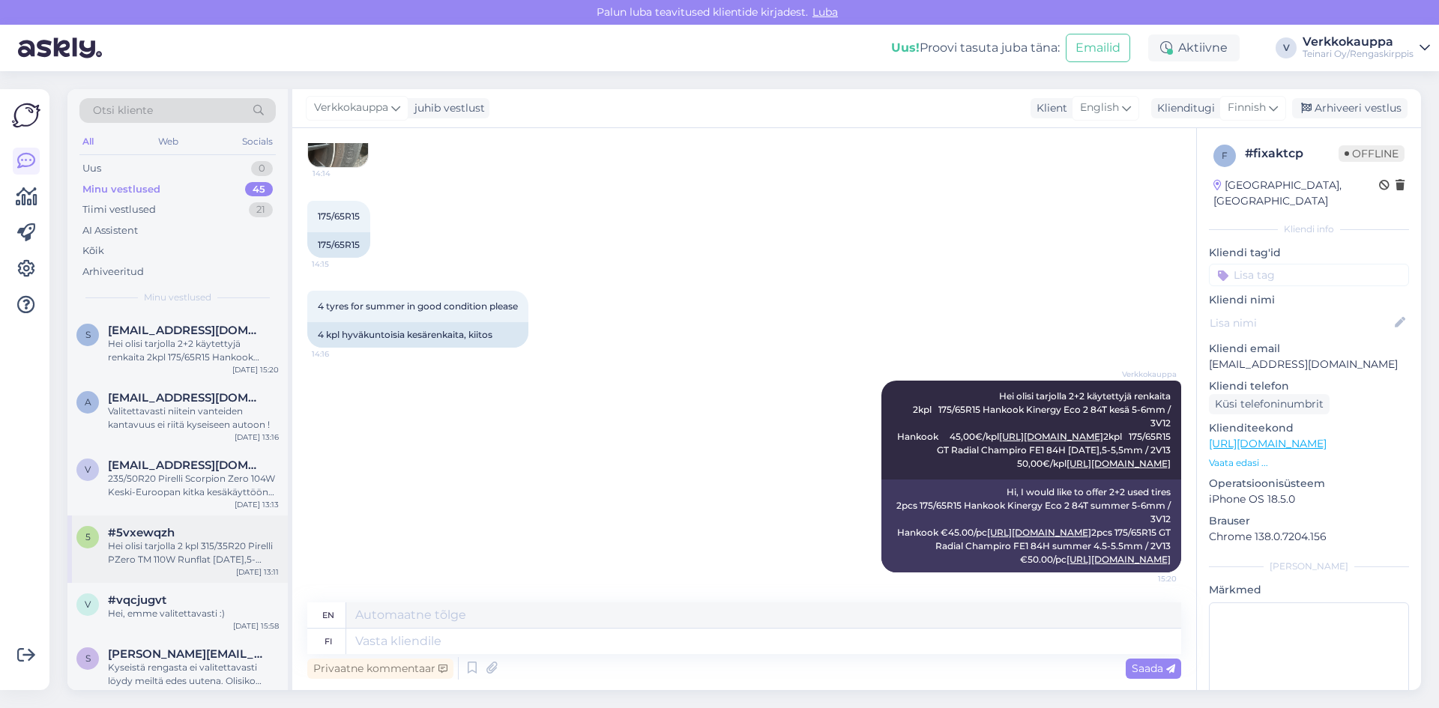
click at [134, 538] on span "#5vxewqzh" at bounding box center [141, 532] width 67 height 13
